Goal: Navigation & Orientation: Find specific page/section

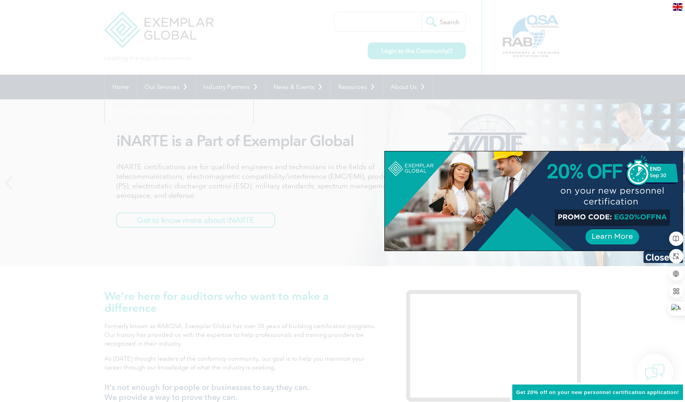
click at [622, 34] on div at bounding box center [342, 201] width 685 height 402
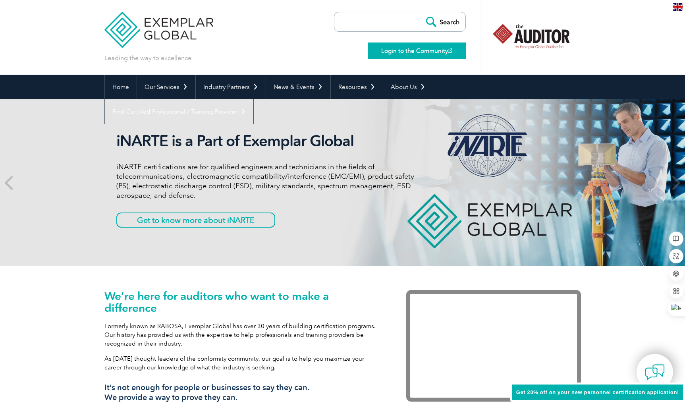
click at [390, 52] on link "Login to the Community" at bounding box center [417, 51] width 98 height 17
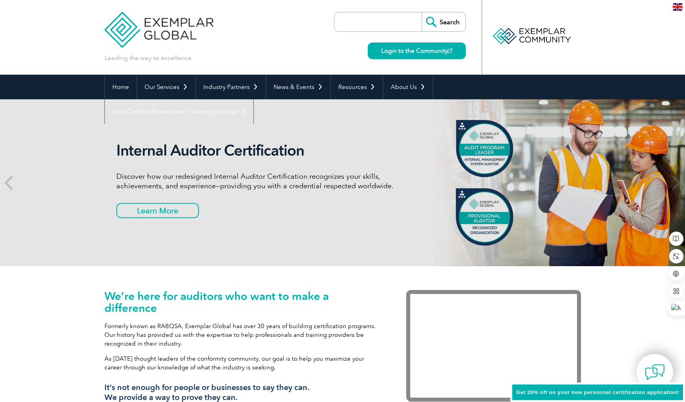
click at [133, 24] on img at bounding box center [158, 24] width 109 height 48
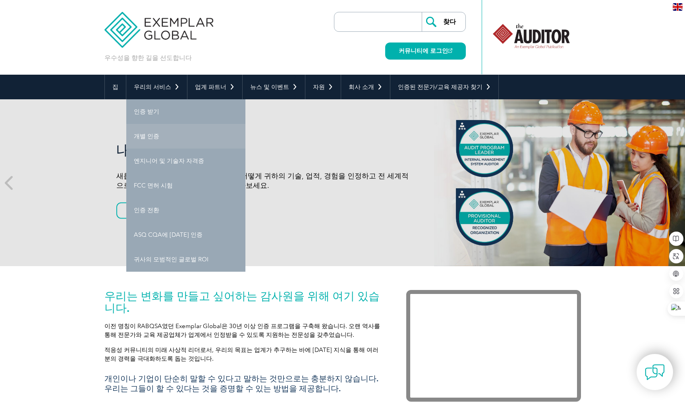
click at [160, 137] on link "개별 인증" at bounding box center [185, 136] width 119 height 25
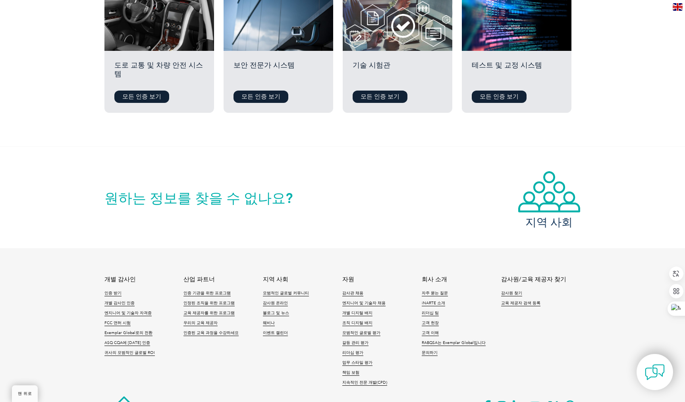
scroll to position [715, 0]
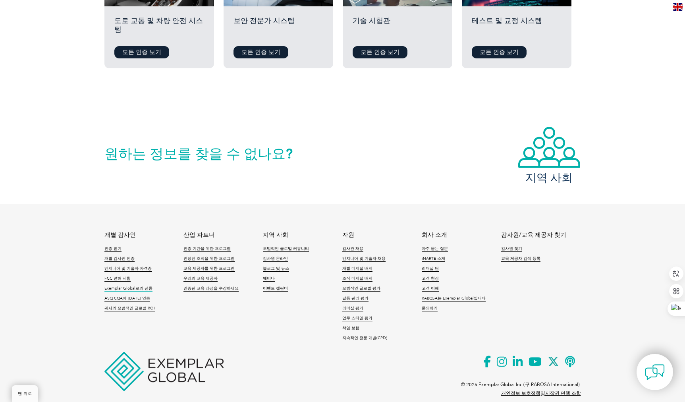
click at [137, 286] on font "Exemplar Global로의 전환" at bounding box center [128, 288] width 48 height 5
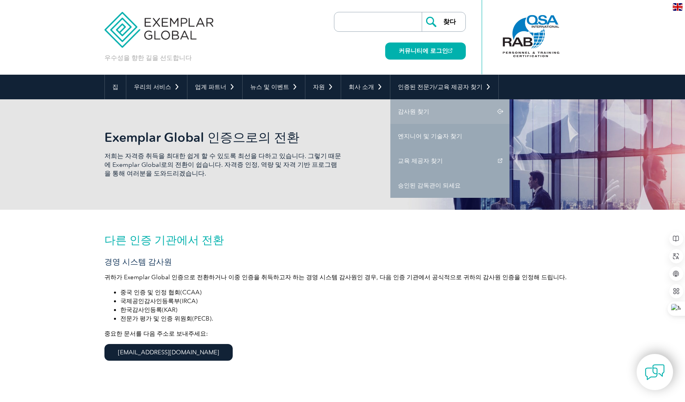
click at [408, 108] on link "감사원 찾기" at bounding box center [450, 111] width 119 height 25
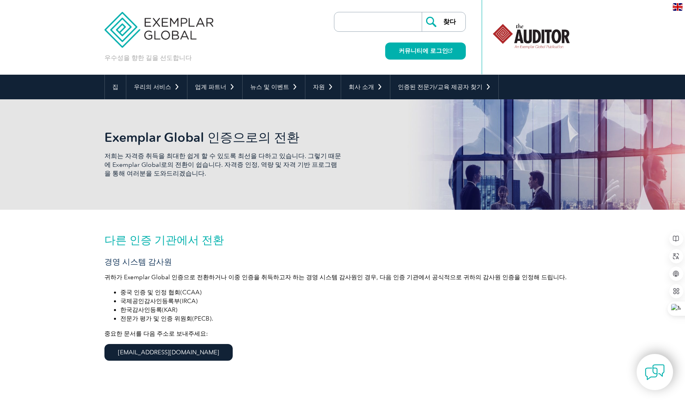
click at [528, 34] on div at bounding box center [531, 36] width 79 height 44
click at [116, 89] on font "집" at bounding box center [115, 86] width 6 height 7
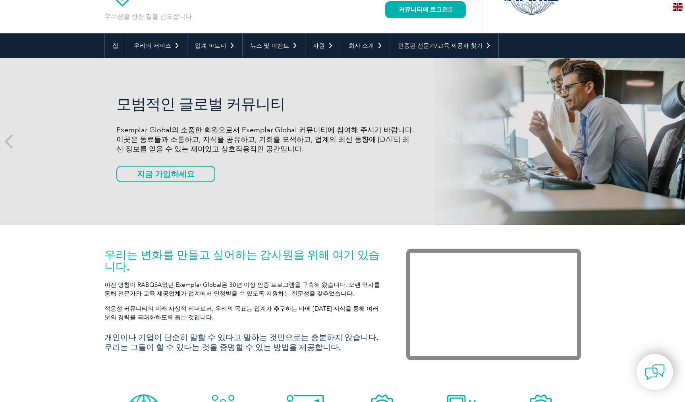
scroll to position [79, 0]
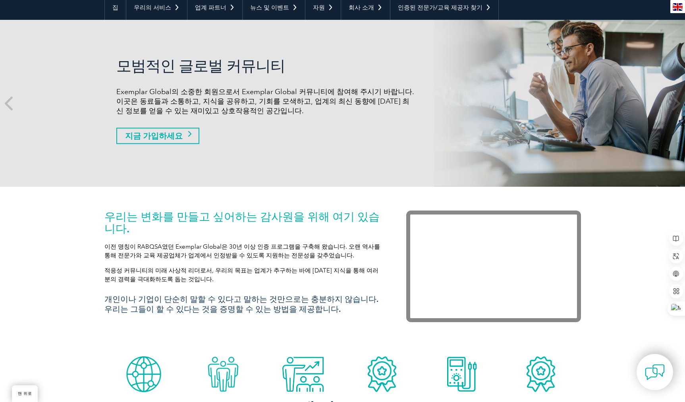
click at [144, 139] on font "지금 가입하세요" at bounding box center [154, 136] width 58 height 10
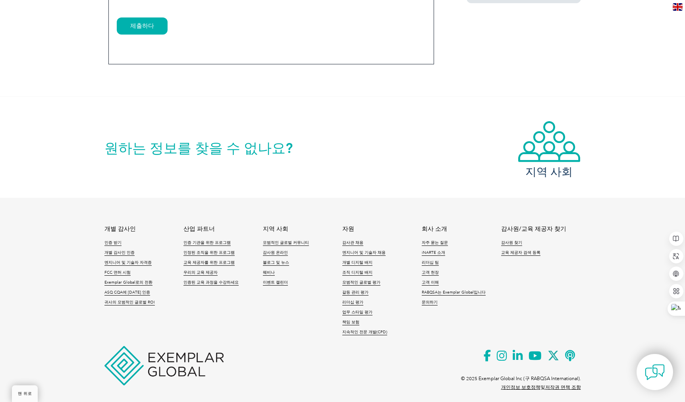
scroll to position [650, 0]
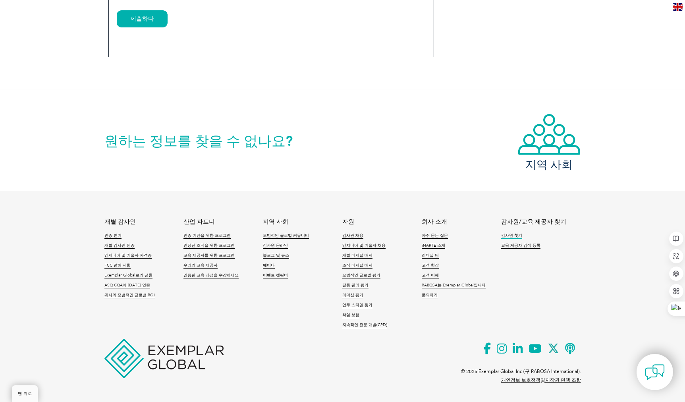
click at [515, 233] on font "감사원 찾기" at bounding box center [511, 235] width 21 height 5
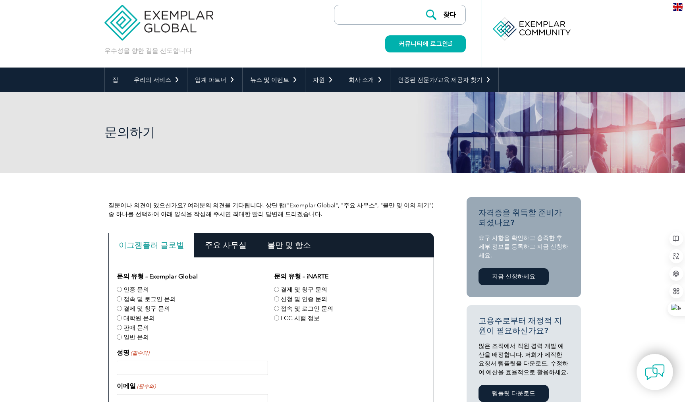
scroll to position [0, 0]
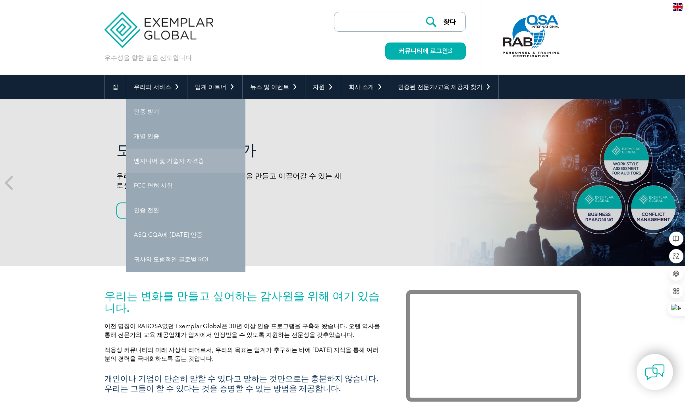
click at [161, 160] on font "엔지니어 및 기술자 자격증" at bounding box center [169, 160] width 70 height 7
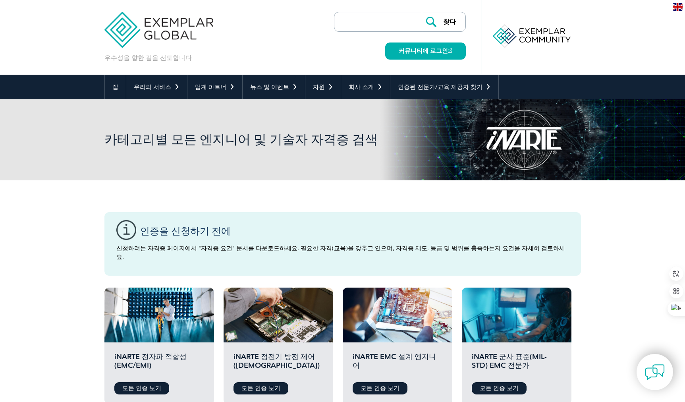
click at [171, 26] on img at bounding box center [158, 24] width 109 height 48
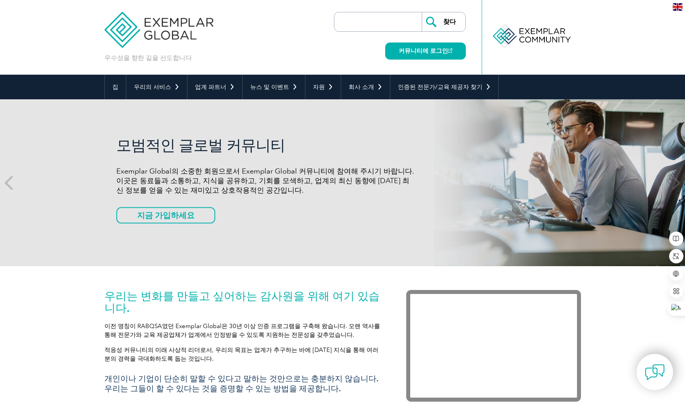
click at [380, 22] on input "search" at bounding box center [380, 21] width 83 height 19
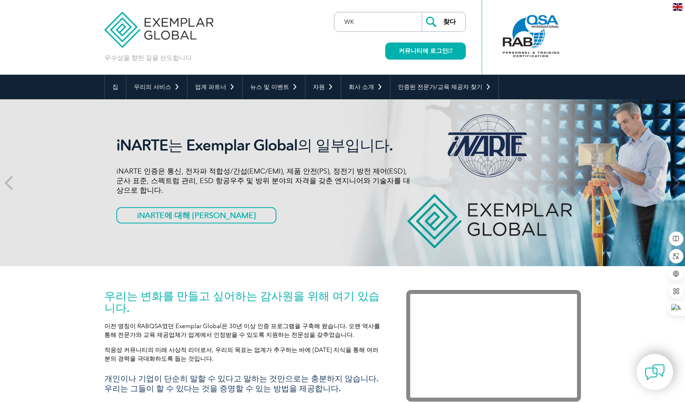
type input "W"
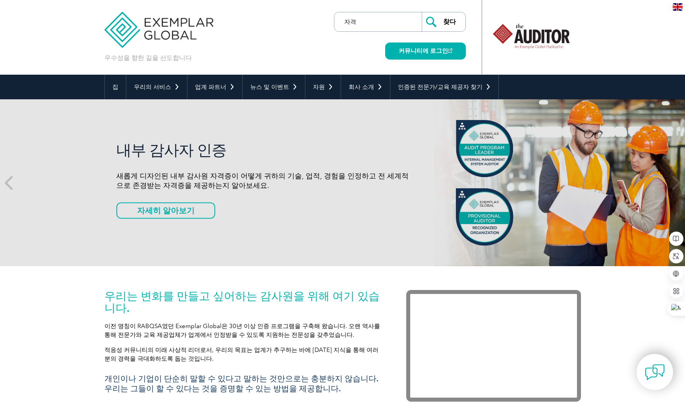
type input "자격"
click at [422, 12] on input "찾다" at bounding box center [444, 21] width 44 height 19
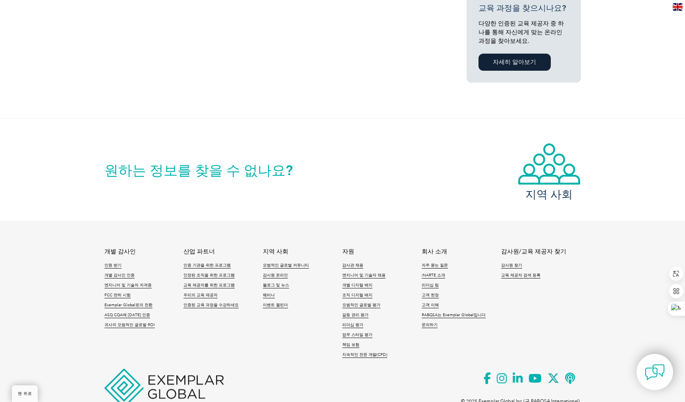
scroll to position [585, 0]
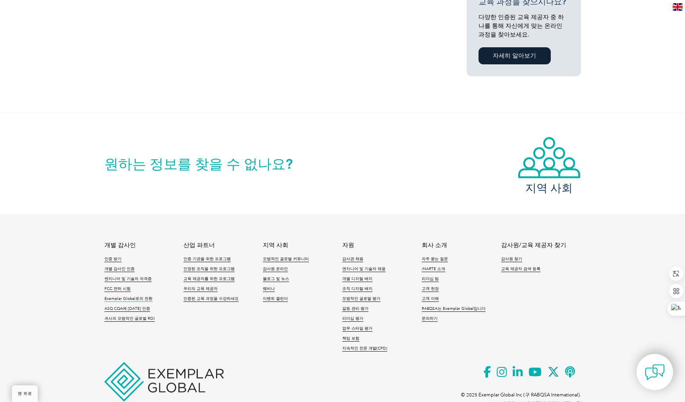
click at [112, 296] on font "Exemplar Global로의 전환" at bounding box center [128, 298] width 48 height 5
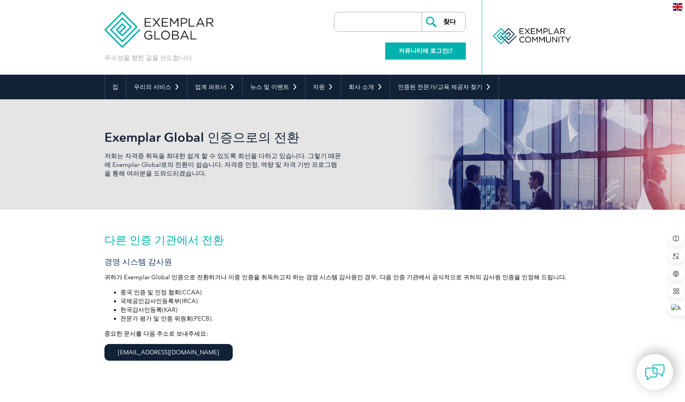
click at [435, 49] on font "커뮤니티에 로그인" at bounding box center [423, 50] width 49 height 7
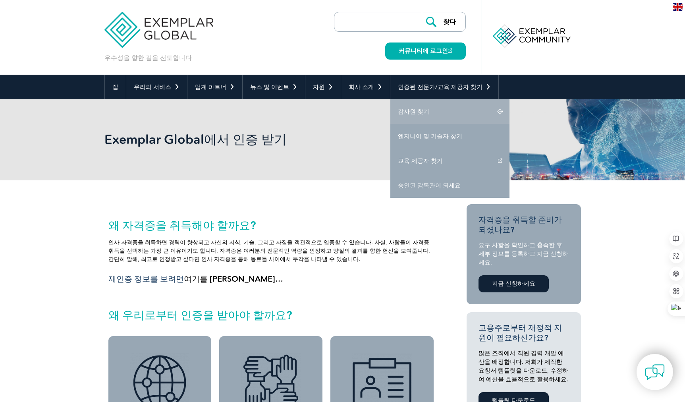
click at [408, 110] on font "감사원 찾기" at bounding box center [413, 111] width 31 height 7
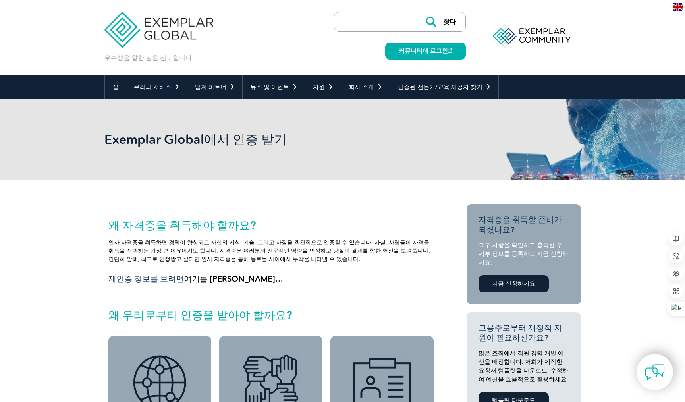
click at [350, 126] on div "Exemplar Global에서 인증 받기" at bounding box center [342, 139] width 477 height 81
click at [182, 26] on img at bounding box center [158, 24] width 109 height 48
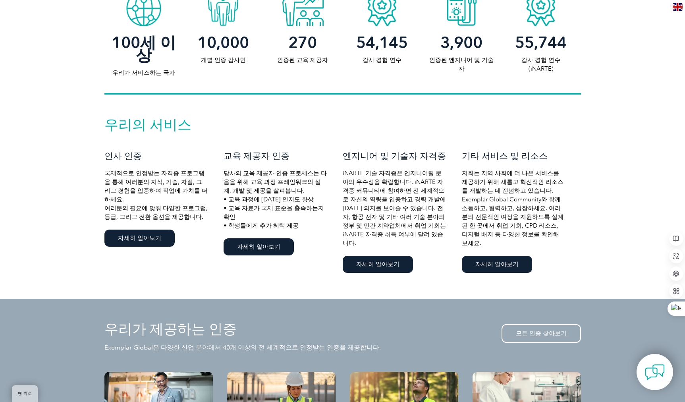
scroll to position [437, 0]
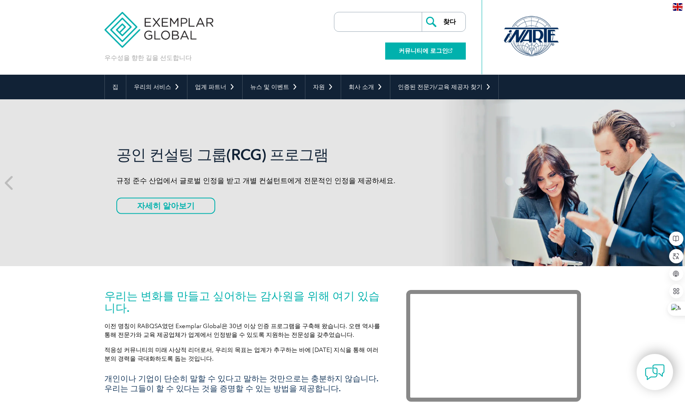
click at [443, 51] on font "커뮤니티에 로그인" at bounding box center [423, 50] width 49 height 7
